Goal: Find specific page/section: Find specific page/section

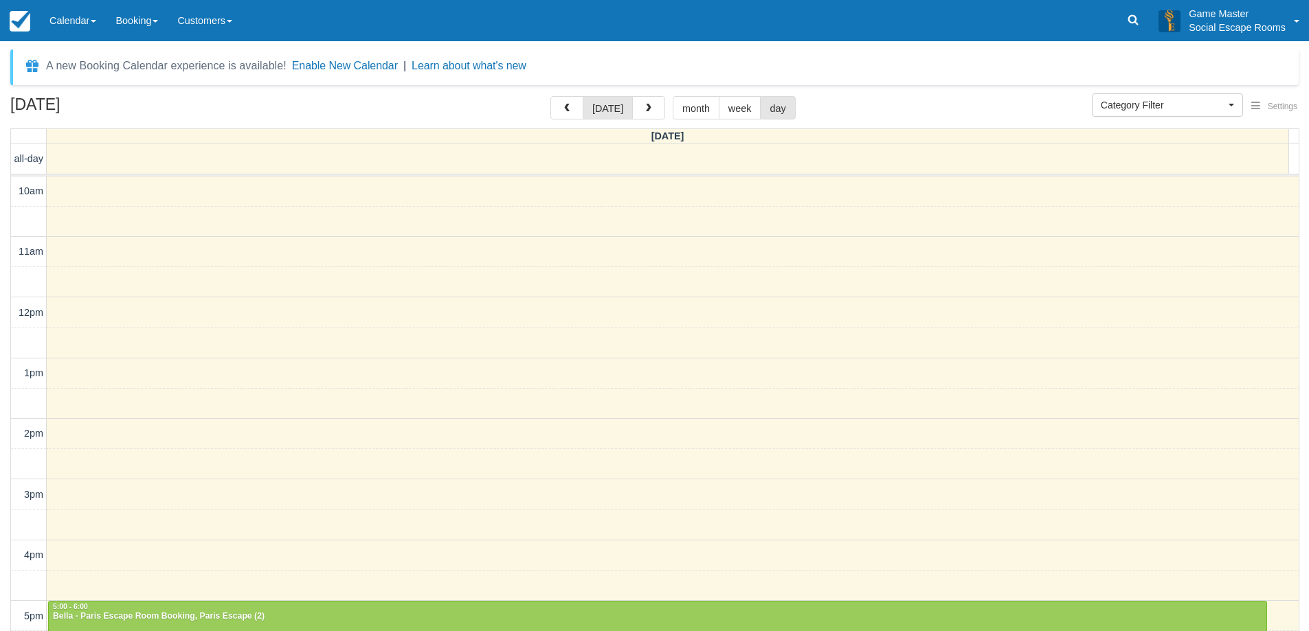
select select
click at [87, 25] on link "Calendar" at bounding box center [73, 20] width 66 height 41
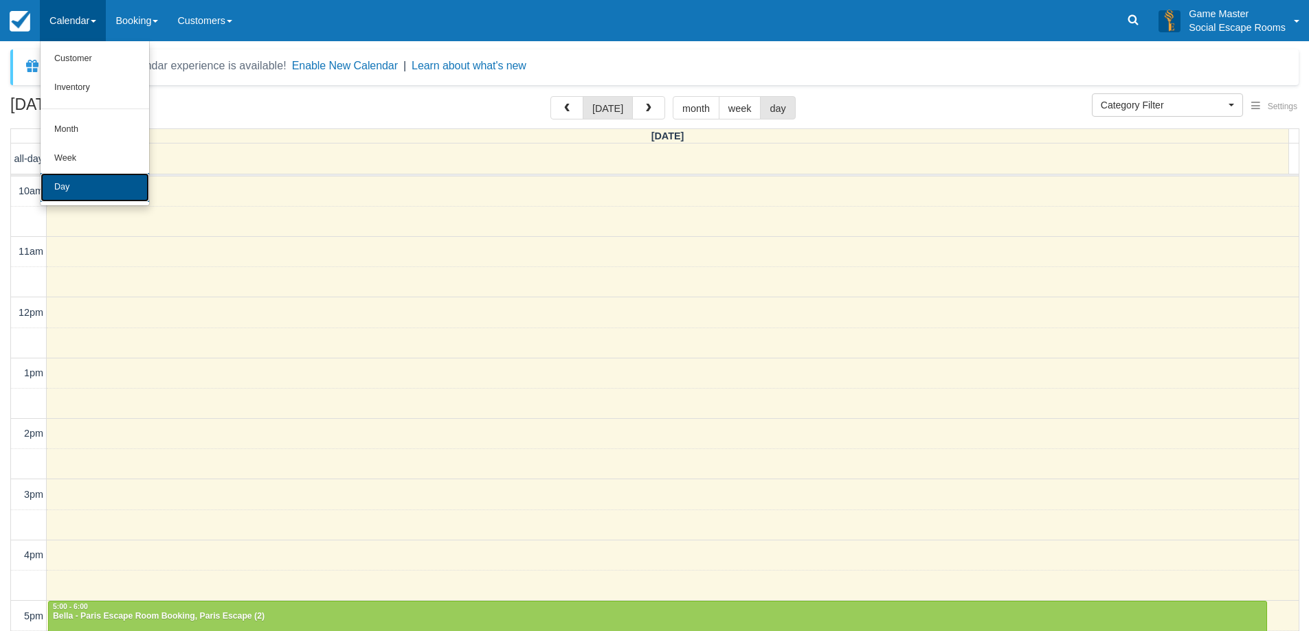
click at [126, 179] on link "Day" at bounding box center [95, 187] width 109 height 29
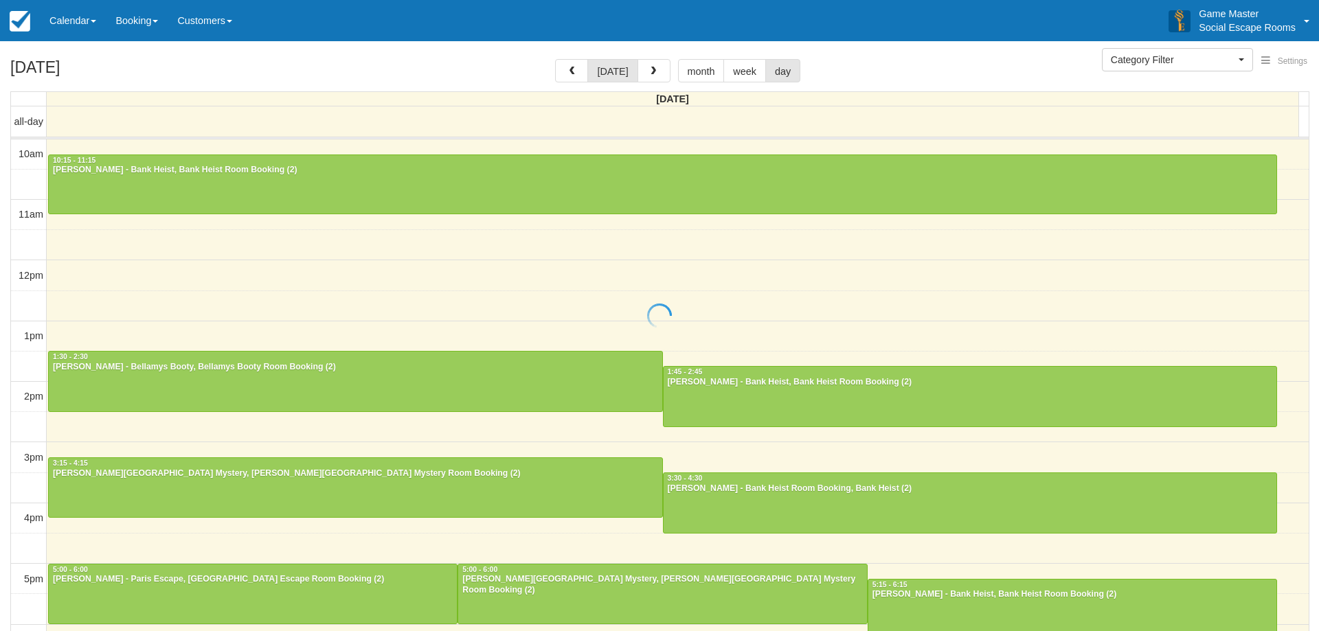
select select
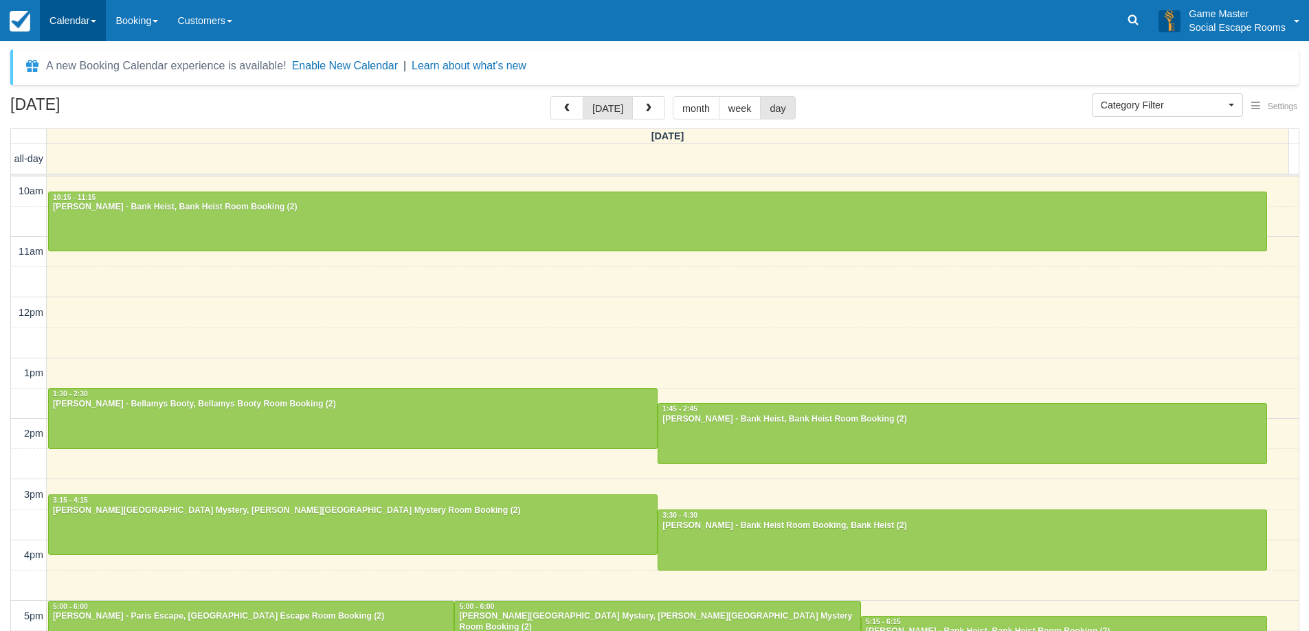
click at [77, 34] on link "Calendar" at bounding box center [73, 20] width 66 height 41
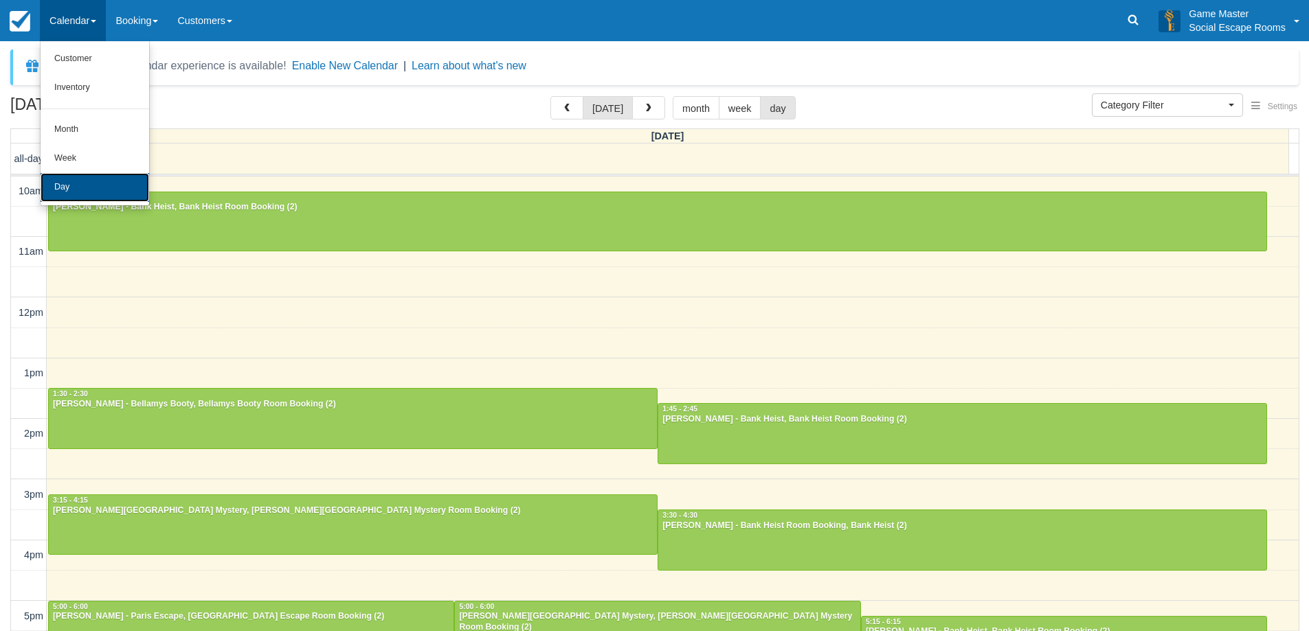
click at [94, 188] on link "Day" at bounding box center [95, 187] width 109 height 29
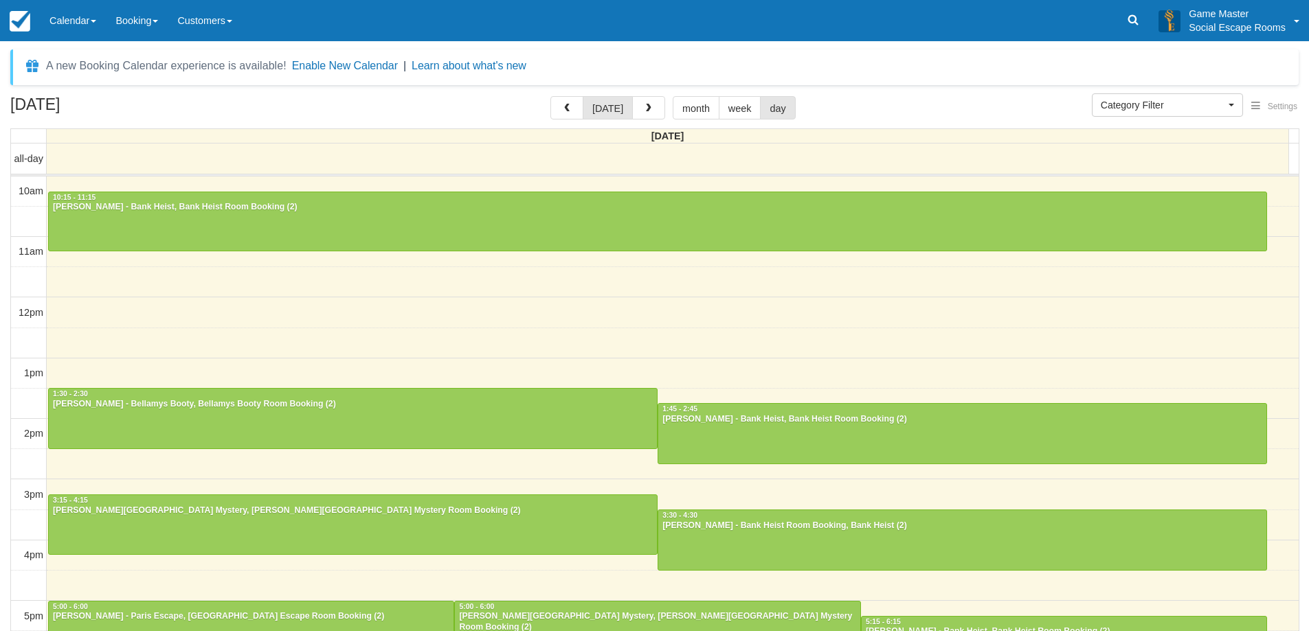
select select
